Goal: Check status: Check status

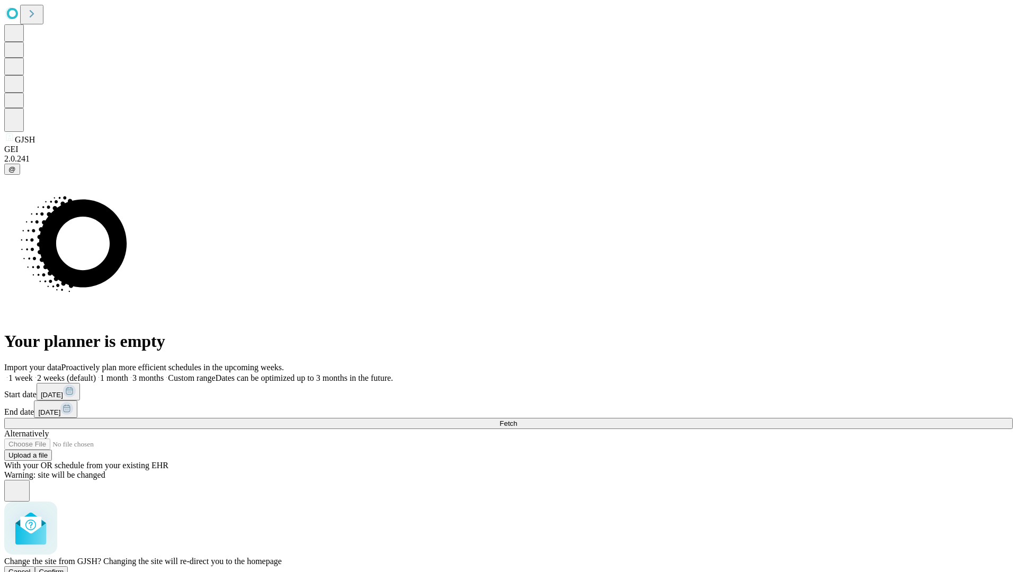
click at [64, 568] on span "Confirm" at bounding box center [51, 572] width 25 height 8
click at [96, 373] on label "2 weeks (default)" at bounding box center [64, 377] width 63 height 9
click at [517, 419] on span "Fetch" at bounding box center [507, 423] width 17 height 8
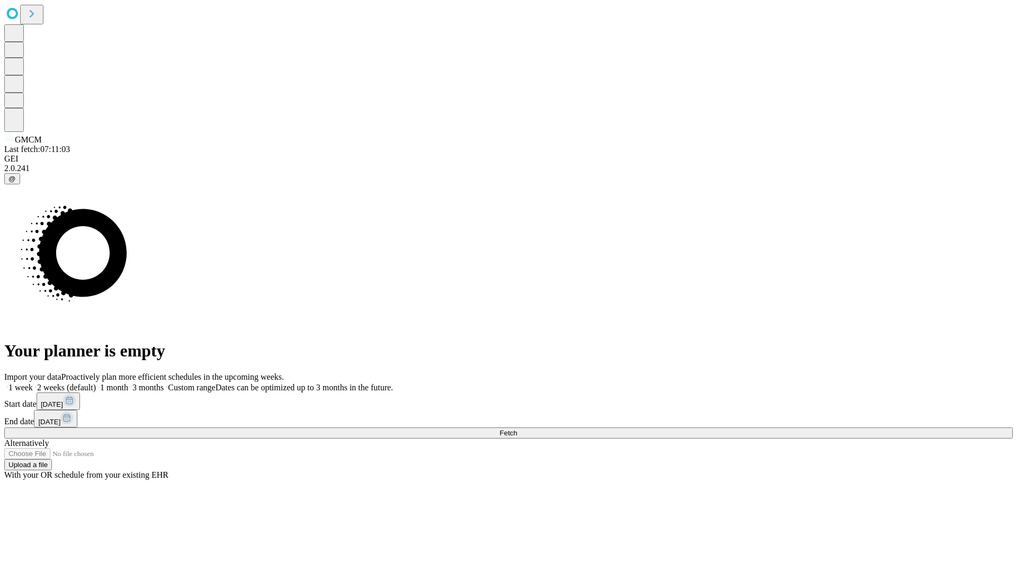
click at [517, 429] on span "Fetch" at bounding box center [507, 433] width 17 height 8
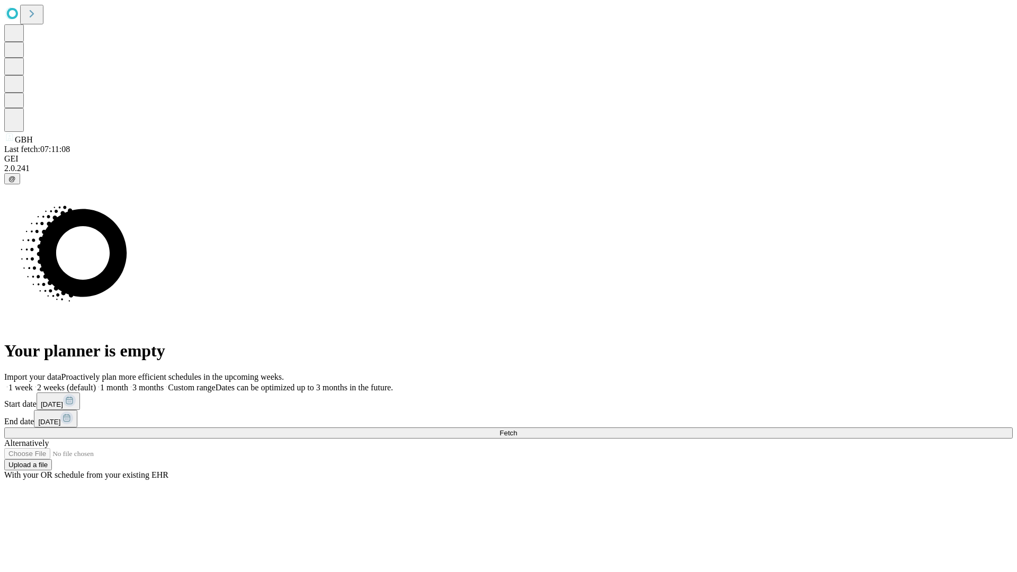
click at [96, 383] on label "2 weeks (default)" at bounding box center [64, 387] width 63 height 9
click at [517, 429] on span "Fetch" at bounding box center [507, 433] width 17 height 8
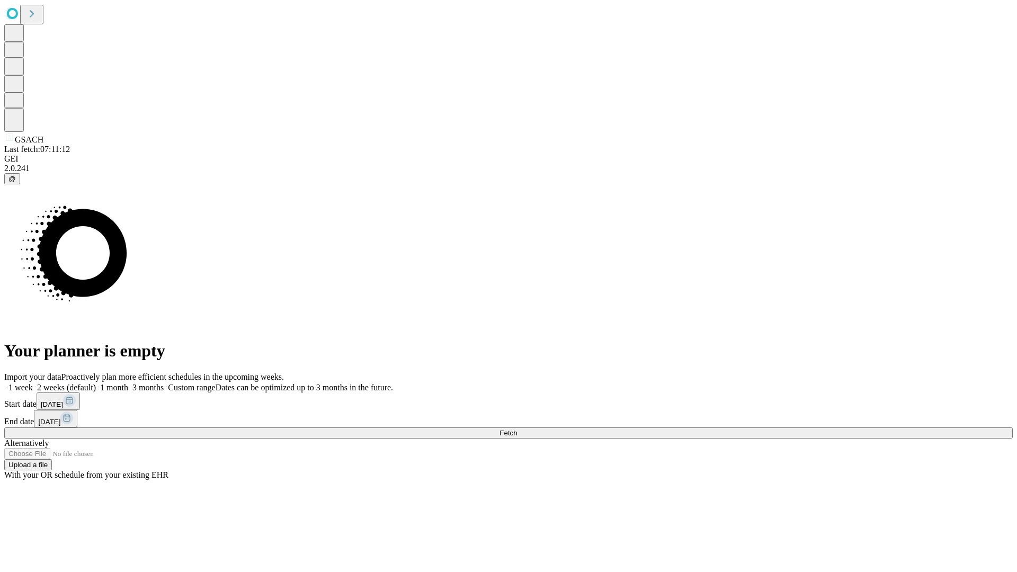
click at [96, 383] on label "2 weeks (default)" at bounding box center [64, 387] width 63 height 9
click at [517, 429] on span "Fetch" at bounding box center [507, 433] width 17 height 8
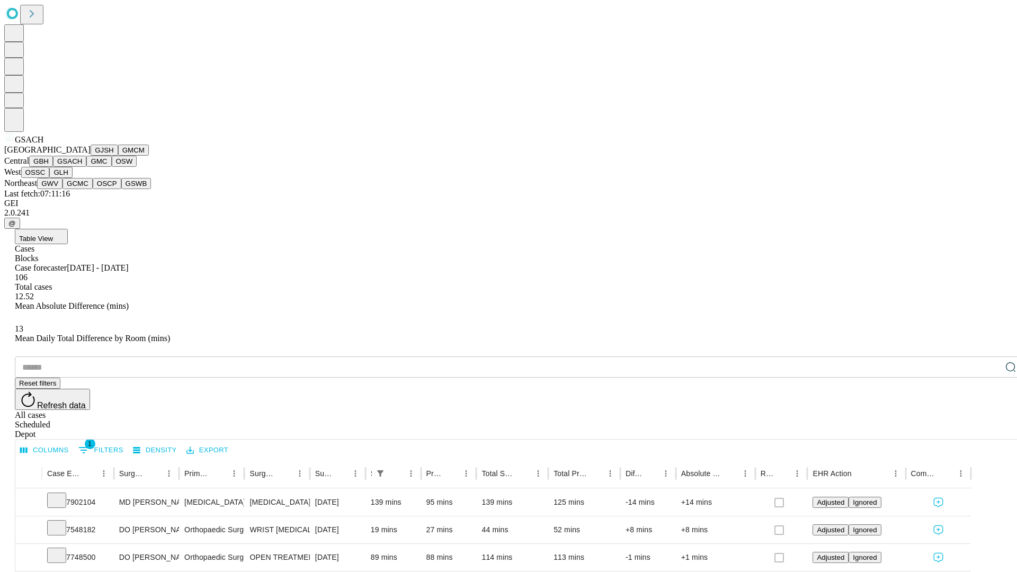
click at [86, 167] on button "GMC" at bounding box center [98, 161] width 25 height 11
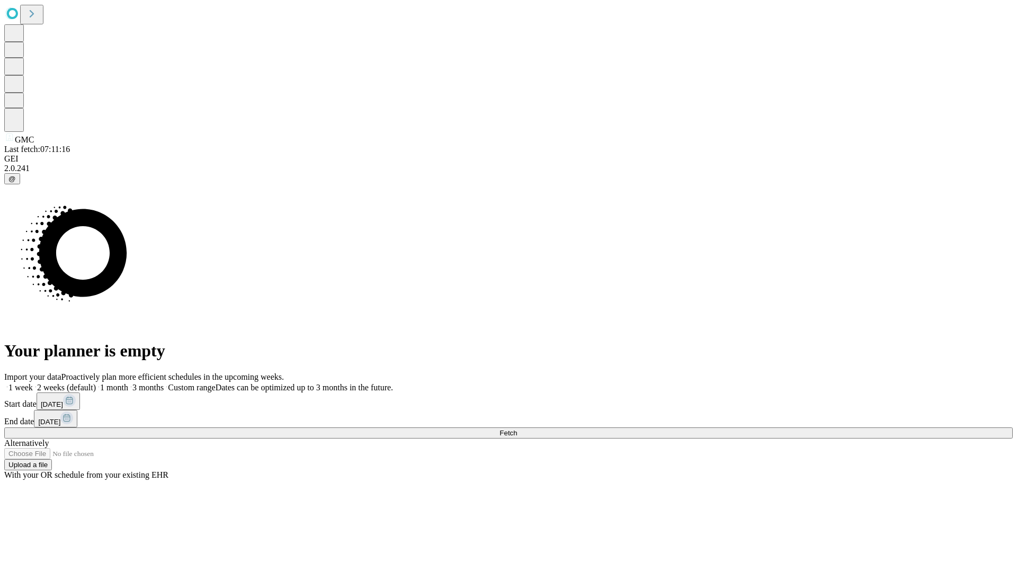
click at [96, 383] on label "2 weeks (default)" at bounding box center [64, 387] width 63 height 9
click at [517, 429] on span "Fetch" at bounding box center [507, 433] width 17 height 8
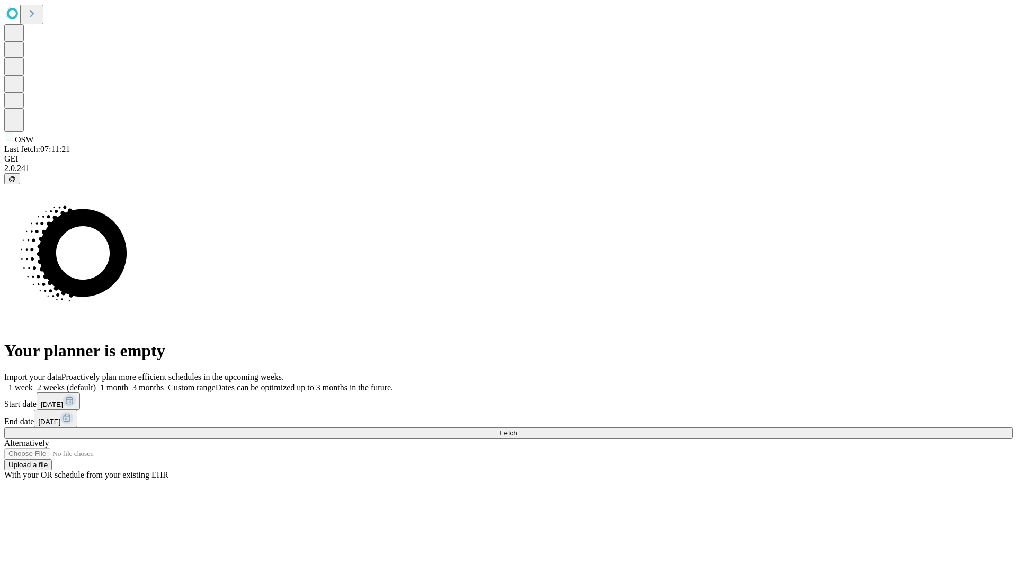
click at [96, 383] on label "2 weeks (default)" at bounding box center [64, 387] width 63 height 9
click at [517, 429] on span "Fetch" at bounding box center [507, 433] width 17 height 8
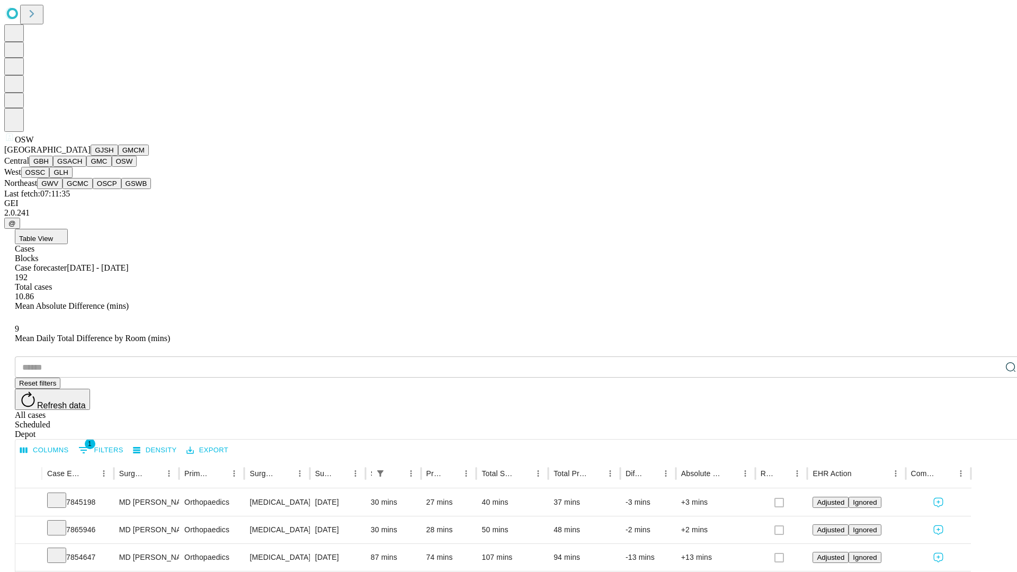
click at [50, 178] on button "OSSC" at bounding box center [35, 172] width 29 height 11
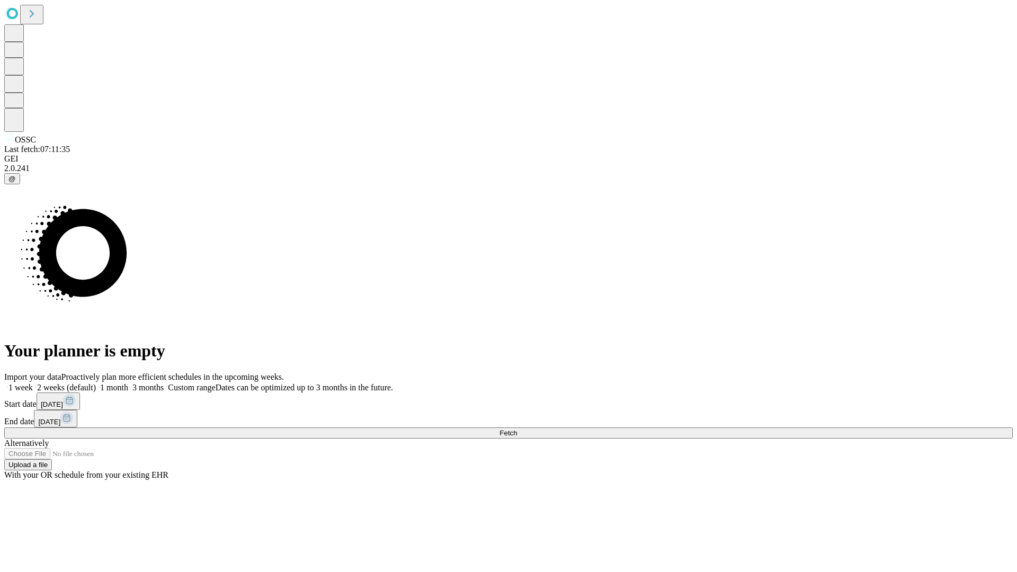
click at [517, 429] on span "Fetch" at bounding box center [507, 433] width 17 height 8
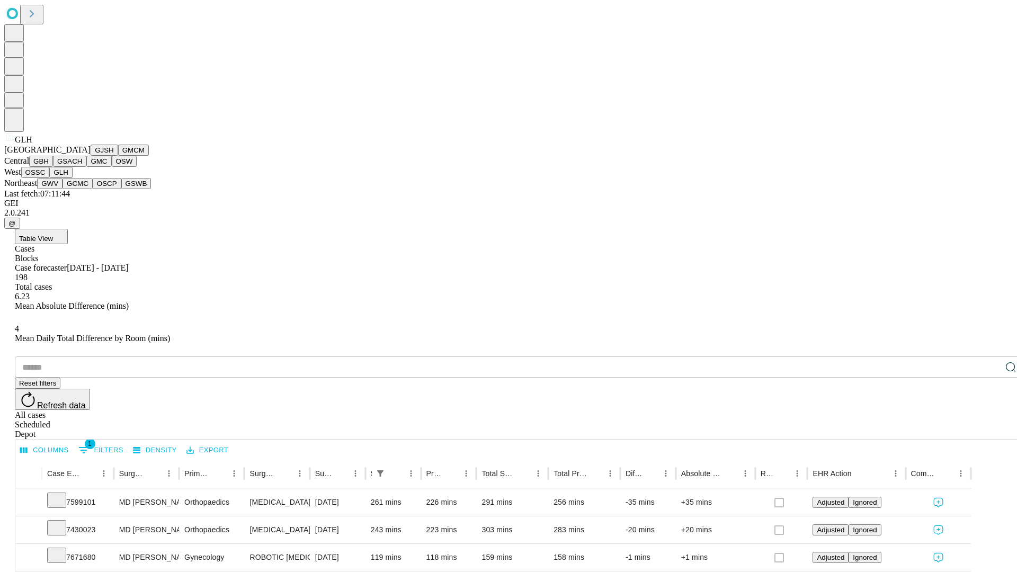
click at [62, 189] on button "GWV" at bounding box center [49, 183] width 25 height 11
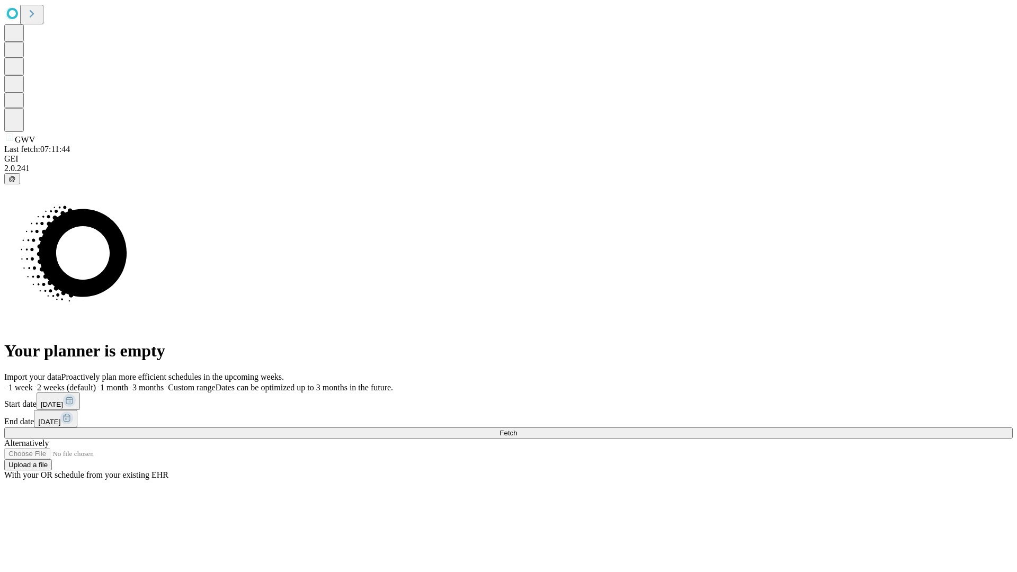
click at [96, 383] on label "2 weeks (default)" at bounding box center [64, 387] width 63 height 9
click at [517, 429] on span "Fetch" at bounding box center [507, 433] width 17 height 8
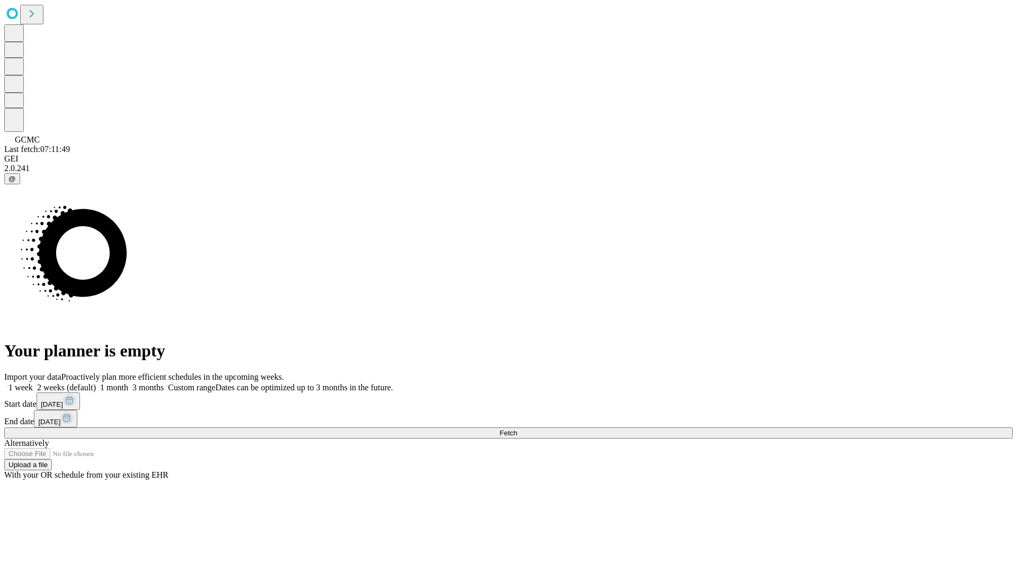
click at [96, 383] on label "2 weeks (default)" at bounding box center [64, 387] width 63 height 9
click at [517, 429] on span "Fetch" at bounding box center [507, 433] width 17 height 8
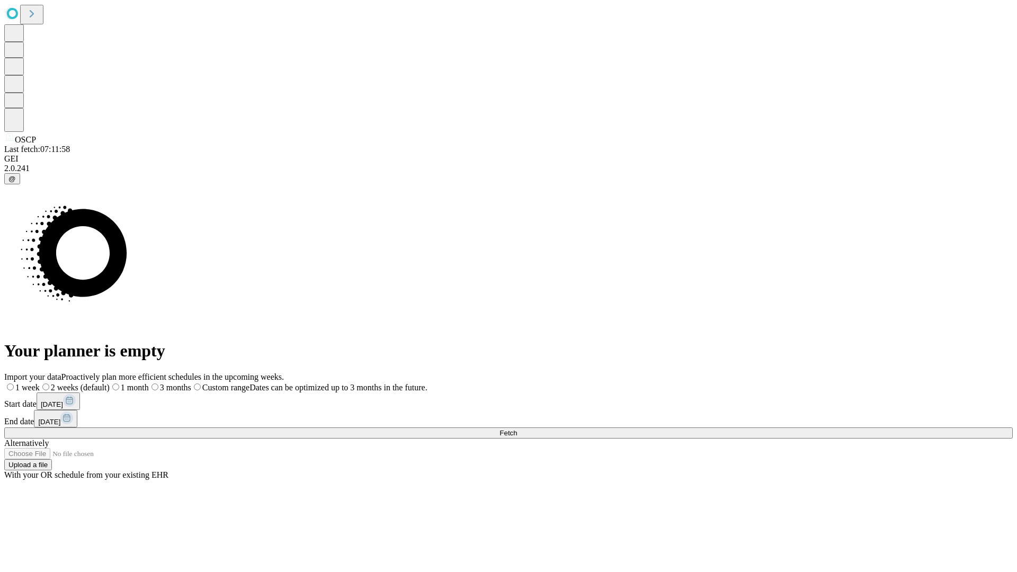
click at [110, 383] on label "2 weeks (default)" at bounding box center [75, 387] width 70 height 9
click at [517, 429] on span "Fetch" at bounding box center [507, 433] width 17 height 8
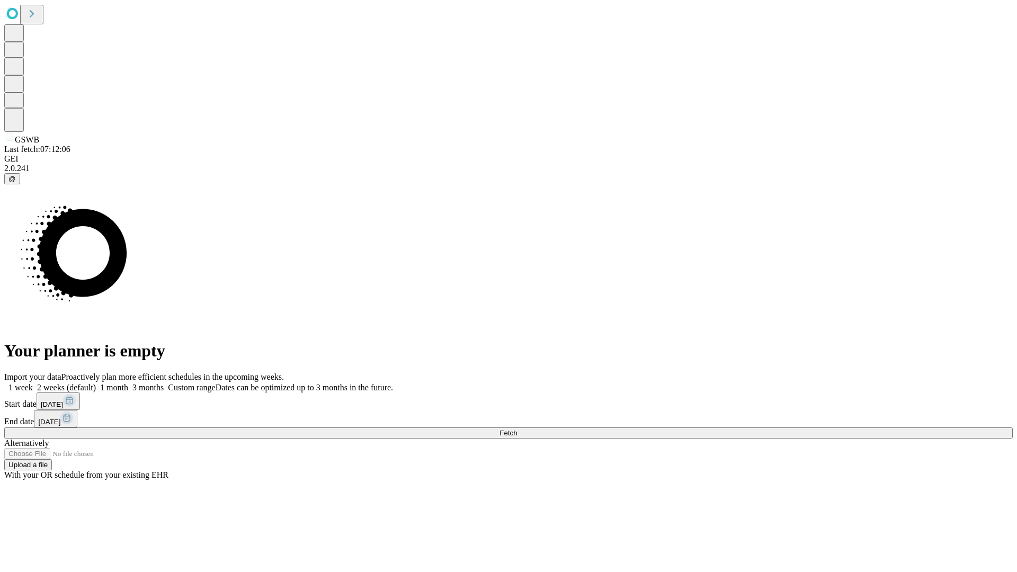
click at [96, 383] on label "2 weeks (default)" at bounding box center [64, 387] width 63 height 9
click at [517, 429] on span "Fetch" at bounding box center [507, 433] width 17 height 8
